Goal: Task Accomplishment & Management: Use online tool/utility

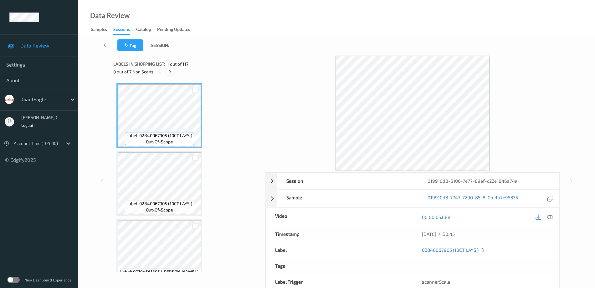
click at [172, 71] on icon at bounding box center [169, 72] width 5 height 6
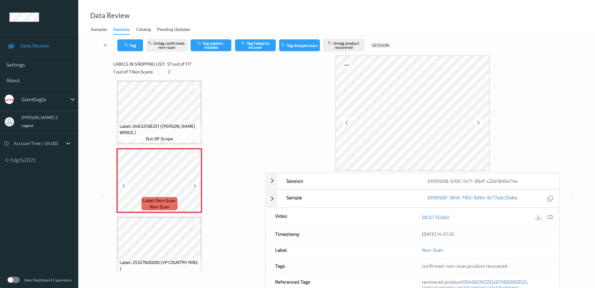
click at [195, 185] on icon at bounding box center [194, 186] width 5 height 6
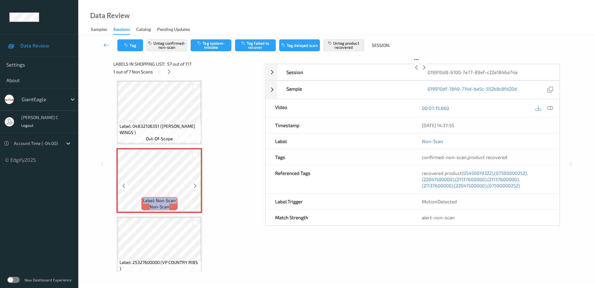
click at [195, 185] on icon at bounding box center [194, 186] width 5 height 6
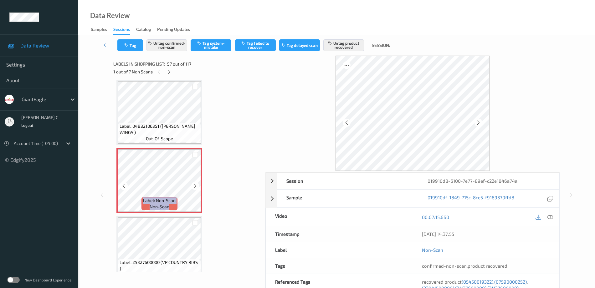
click at [195, 185] on icon at bounding box center [194, 186] width 5 height 6
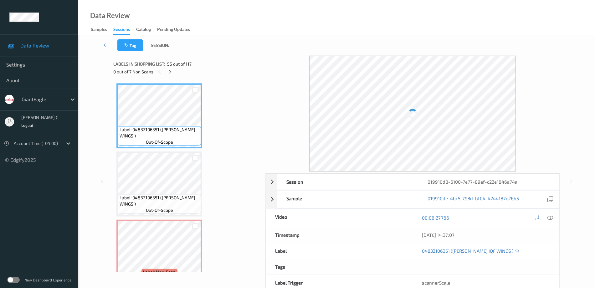
scroll to position [3714, 0]
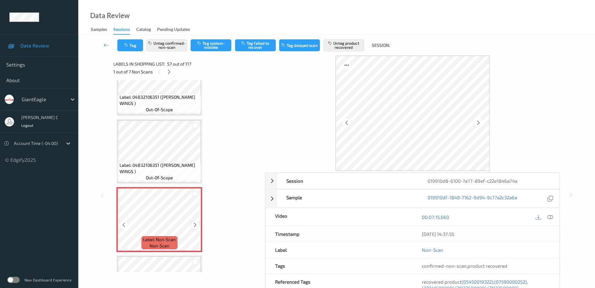
click at [194, 226] on icon at bounding box center [194, 225] width 5 height 6
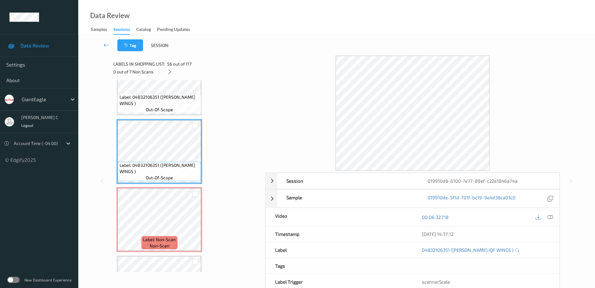
scroll to position [3753, 0]
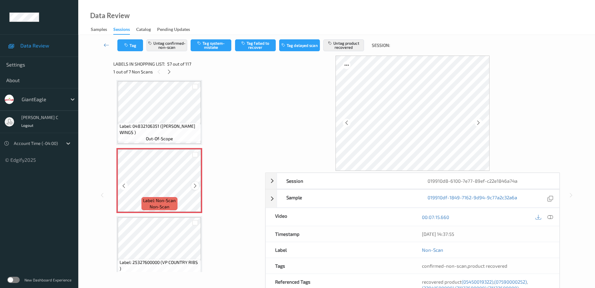
click at [193, 185] on icon at bounding box center [194, 186] width 5 height 6
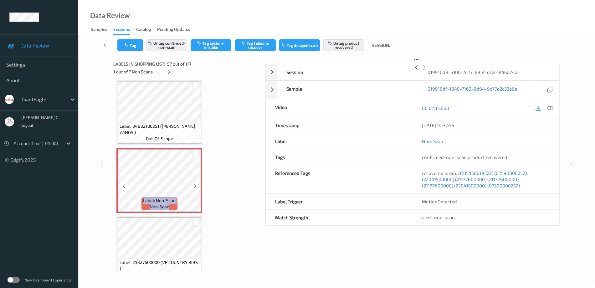
click at [193, 185] on icon at bounding box center [194, 186] width 5 height 6
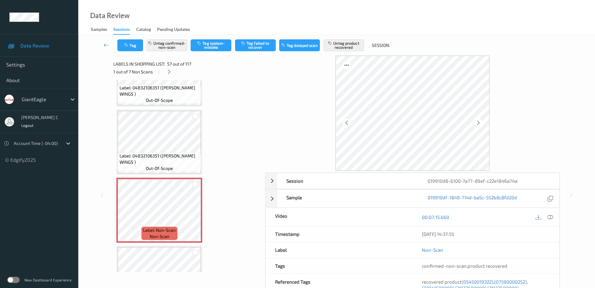
scroll to position [3714, 0]
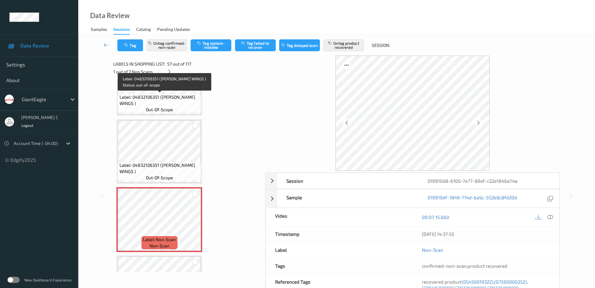
click at [163, 108] on span "out-of-scope" at bounding box center [159, 110] width 27 height 6
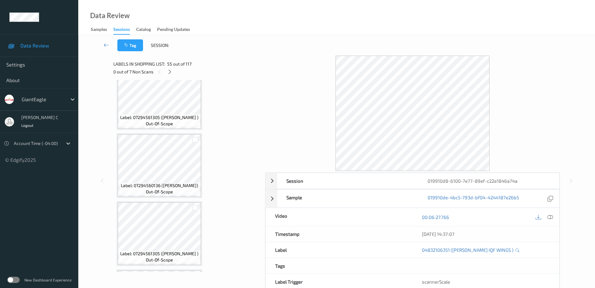
scroll to position [235, 0]
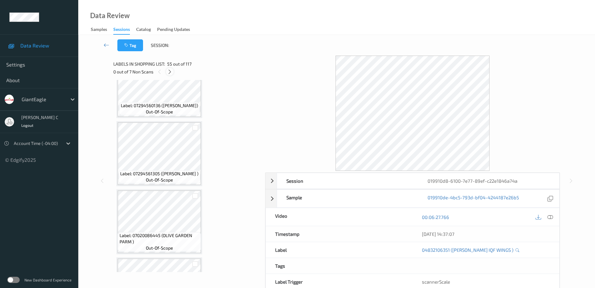
click at [169, 74] on icon at bounding box center [169, 72] width 5 height 6
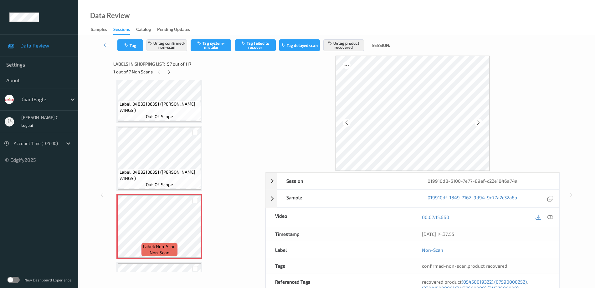
scroll to position [3675, 0]
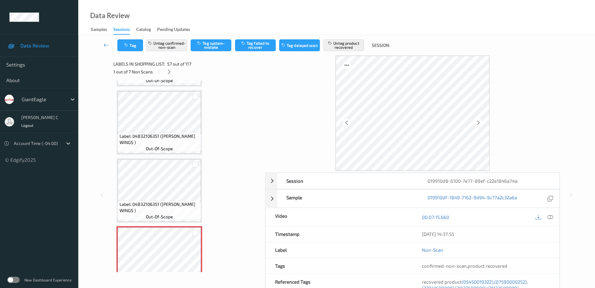
click at [165, 133] on div "Label: 04832106351 ([PERSON_NAME] WINGS ) out-of-scope" at bounding box center [159, 142] width 83 height 19
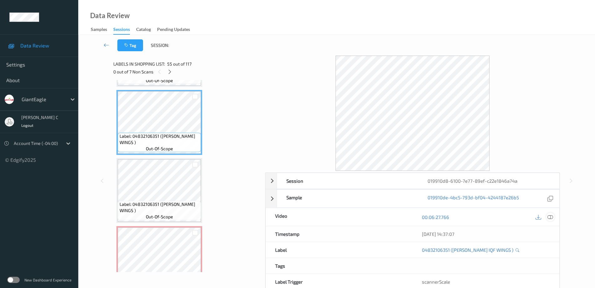
click at [551, 219] on icon at bounding box center [550, 218] width 6 height 6
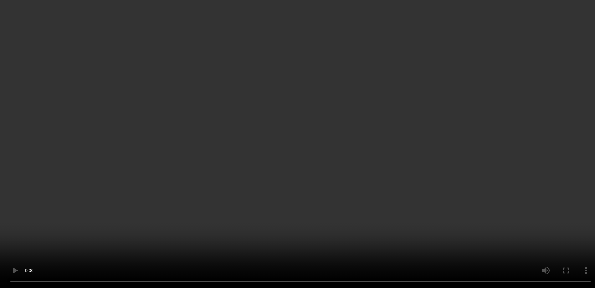
scroll to position [3753, 0]
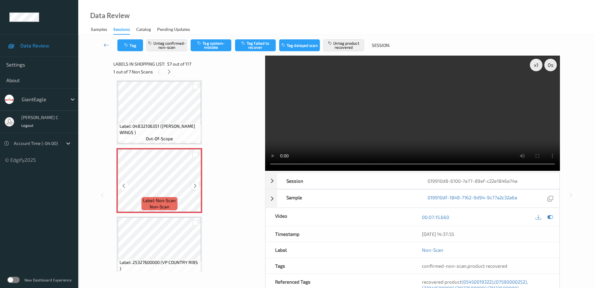
click at [195, 186] on icon at bounding box center [194, 186] width 5 height 6
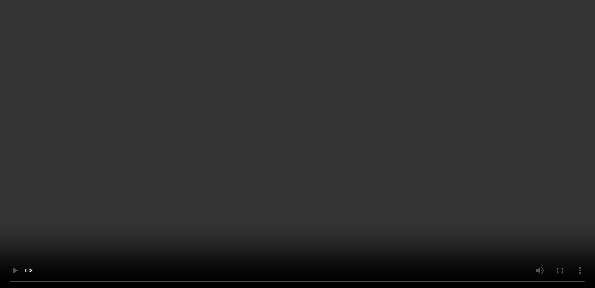
scroll to position [4105, 0]
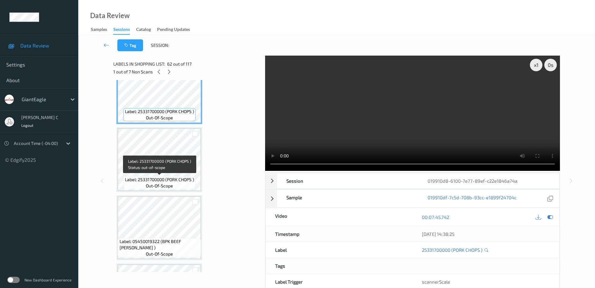
click at [173, 177] on span "Label: 25331700000 (PORK CHOPS )" at bounding box center [159, 180] width 69 height 6
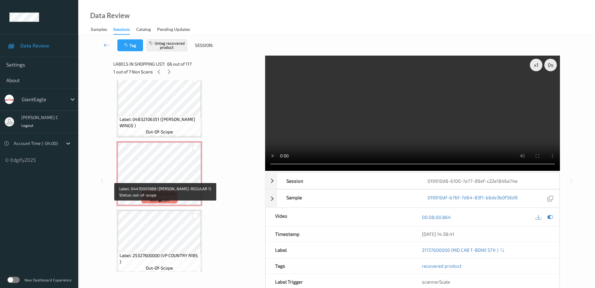
scroll to position [3714, 0]
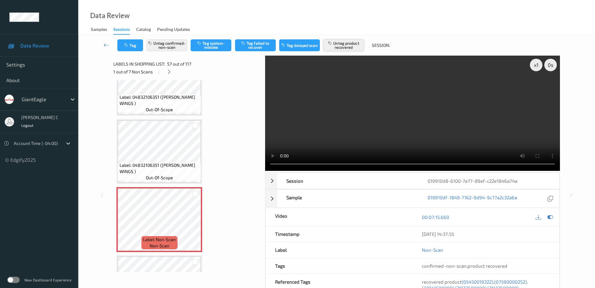
click at [348, 45] on button "Untag product recovered" at bounding box center [343, 45] width 41 height 12
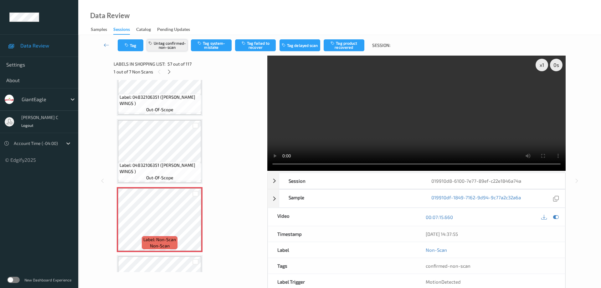
click at [175, 48] on button "Untag confirmed-non-scan" at bounding box center [167, 45] width 41 height 12
click at [172, 42] on button "Tag confirmed-non-scan" at bounding box center [167, 45] width 41 height 12
click at [346, 48] on button "Tag product recovered" at bounding box center [343, 45] width 41 height 12
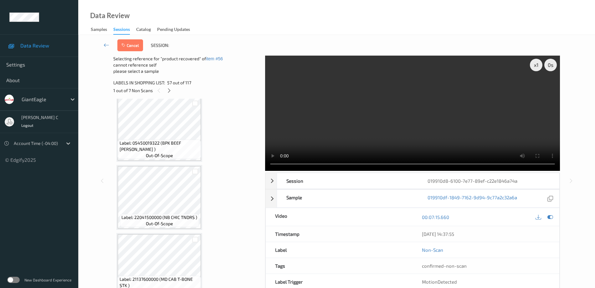
scroll to position [4262, 0]
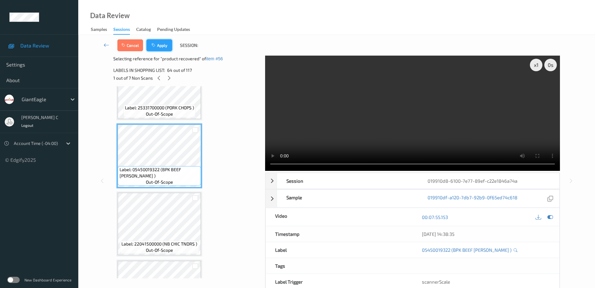
click at [161, 46] on button "Apply" at bounding box center [159, 45] width 26 height 12
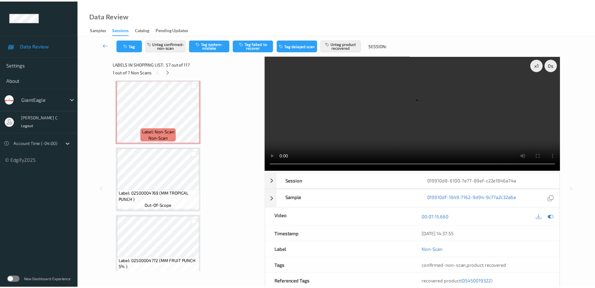
scroll to position [4770, 0]
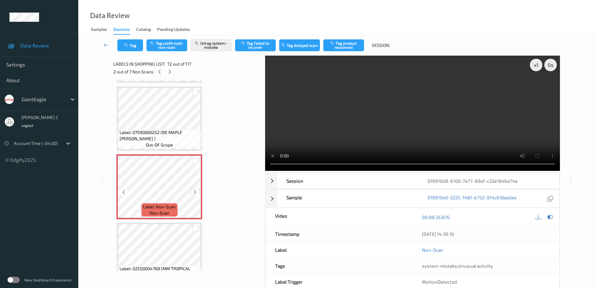
click at [197, 191] on icon at bounding box center [194, 193] width 5 height 6
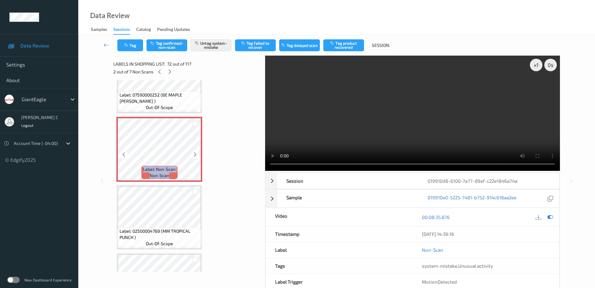
scroll to position [4809, 0]
click at [193, 154] on icon at bounding box center [194, 153] width 5 height 6
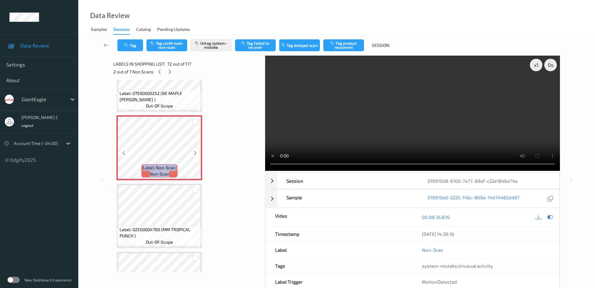
click at [193, 154] on icon at bounding box center [194, 153] width 5 height 6
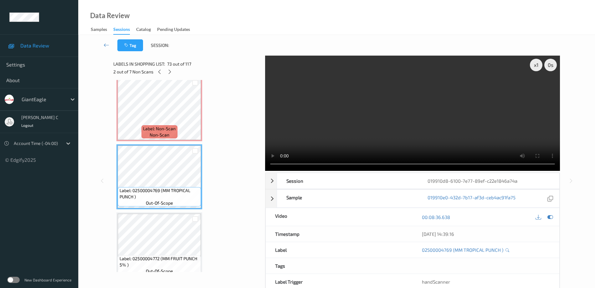
scroll to position [4926, 0]
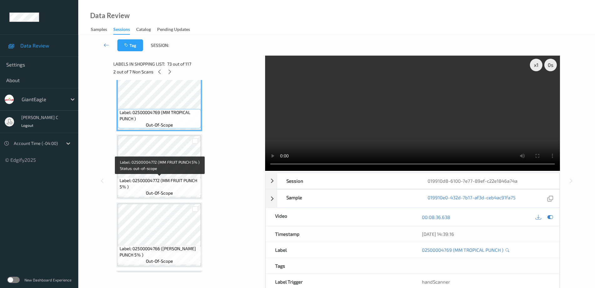
click at [153, 195] on span "out-of-scope" at bounding box center [159, 193] width 27 height 6
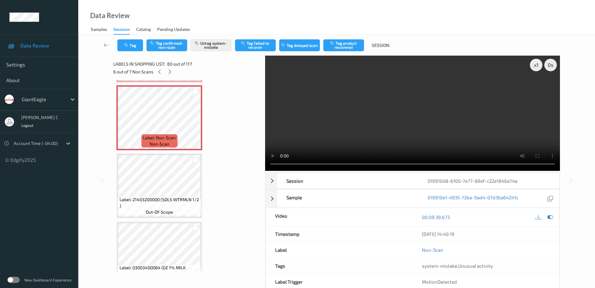
scroll to position [5396, 0]
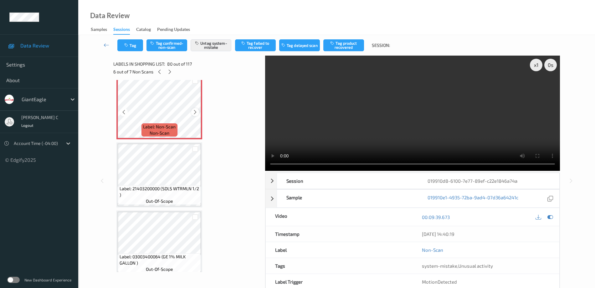
click at [193, 112] on icon at bounding box center [194, 112] width 5 height 6
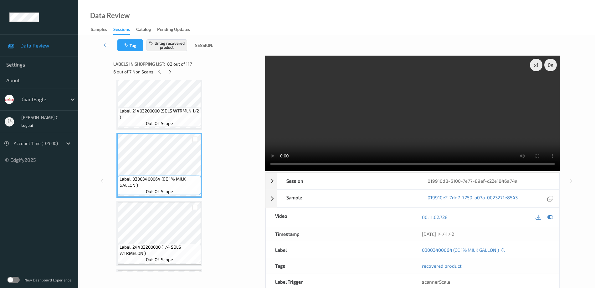
scroll to position [5474, 0]
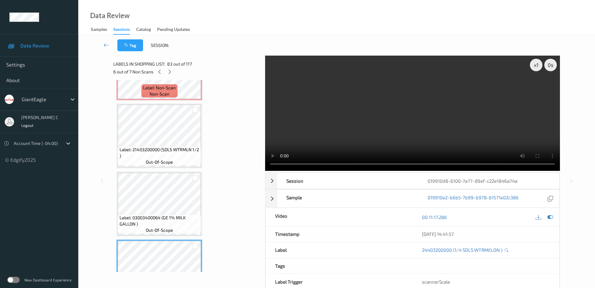
click at [153, 168] on div "Label: 21403200000 (SDLS WTRMLN 1/2 ) out-of-scope" at bounding box center [159, 136] width 86 height 65
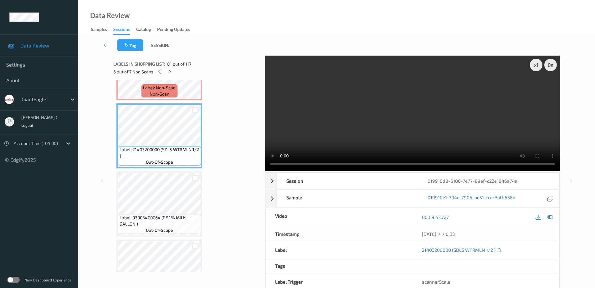
scroll to position [5357, 0]
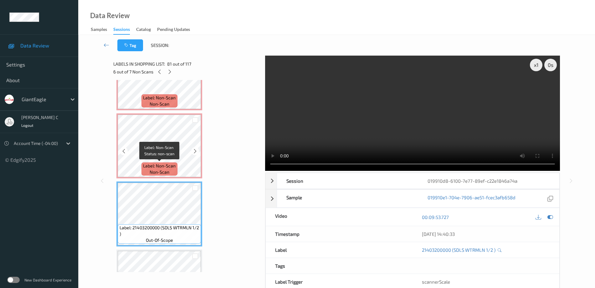
click at [153, 168] on span "Label: Non-Scan" at bounding box center [159, 166] width 33 height 6
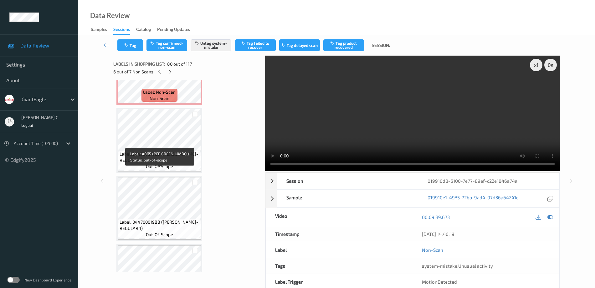
scroll to position [6842, 0]
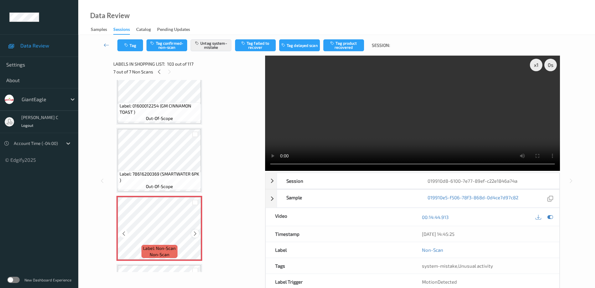
click at [194, 233] on icon at bounding box center [194, 234] width 5 height 6
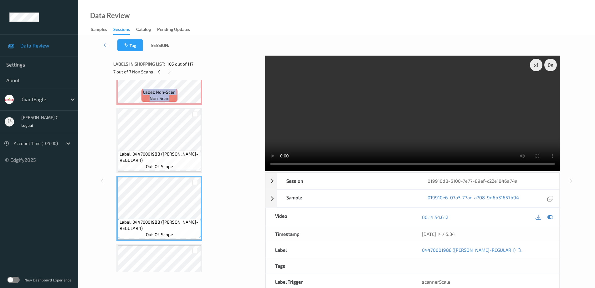
scroll to position [6960, 0]
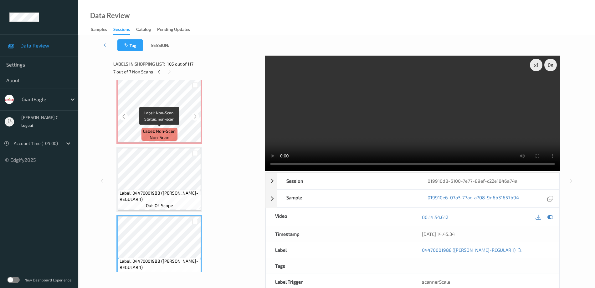
click at [158, 134] on span "Label: Non-Scan" at bounding box center [159, 131] width 33 height 6
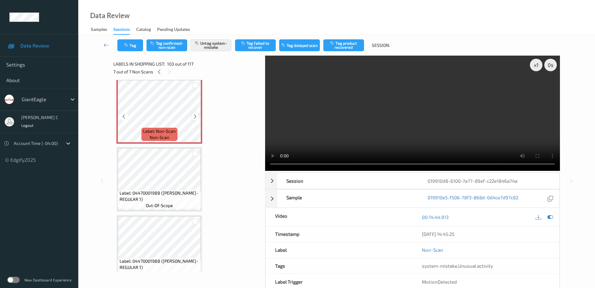
click at [194, 114] on icon at bounding box center [194, 117] width 5 height 6
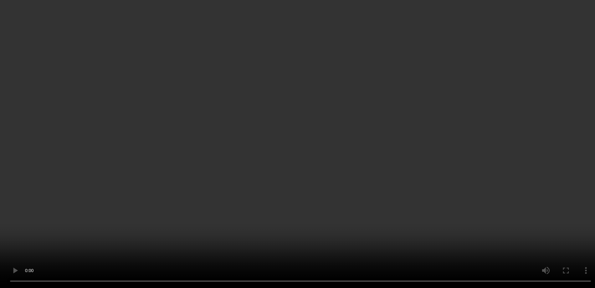
scroll to position [3410, 0]
